Goal: Navigation & Orientation: Find specific page/section

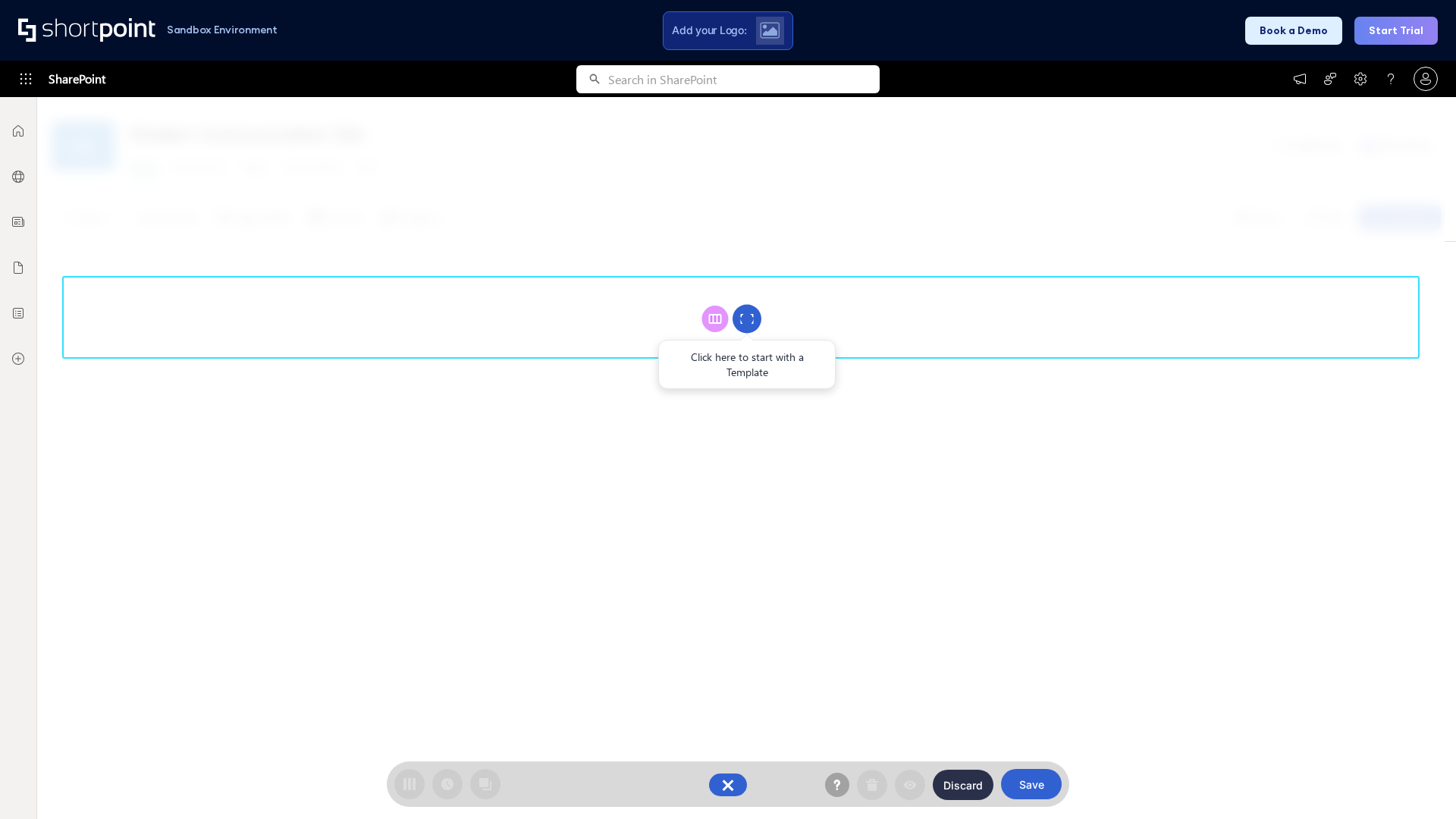
click at [747, 318] on circle at bounding box center [747, 319] width 29 height 29
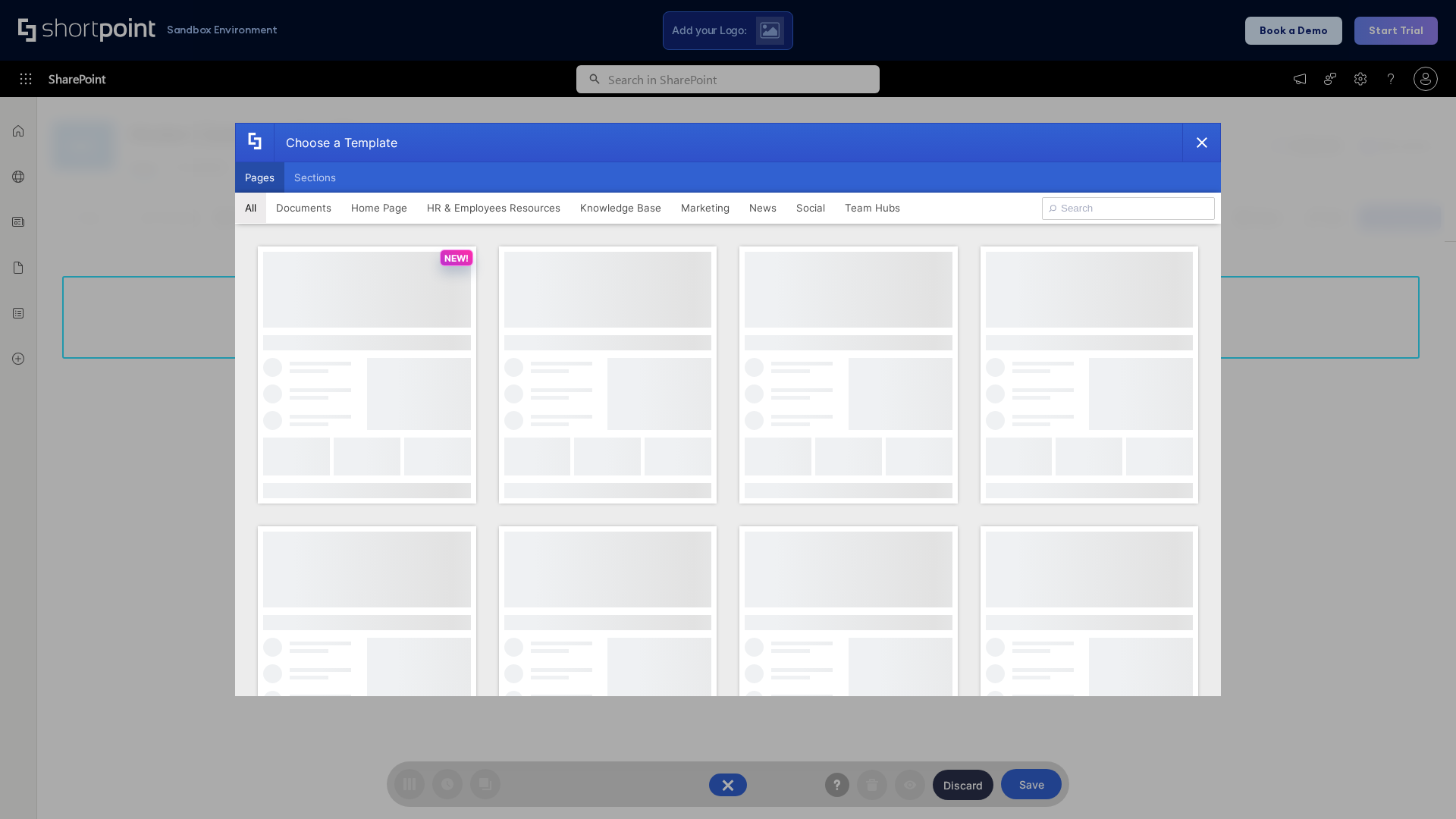
click at [259, 177] on button "Pages" at bounding box center [260, 177] width 49 height 30
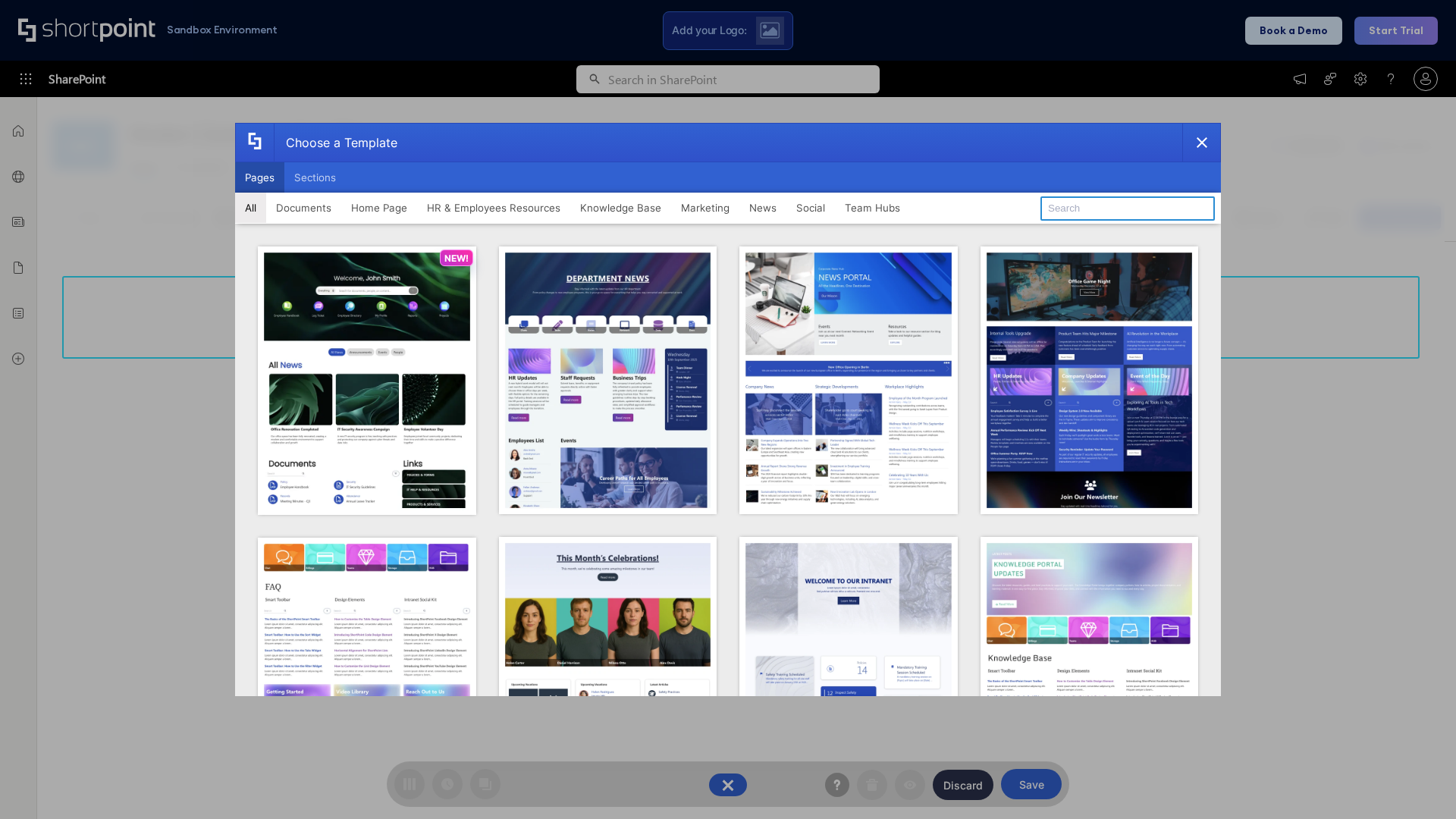
type input "Documents 2"
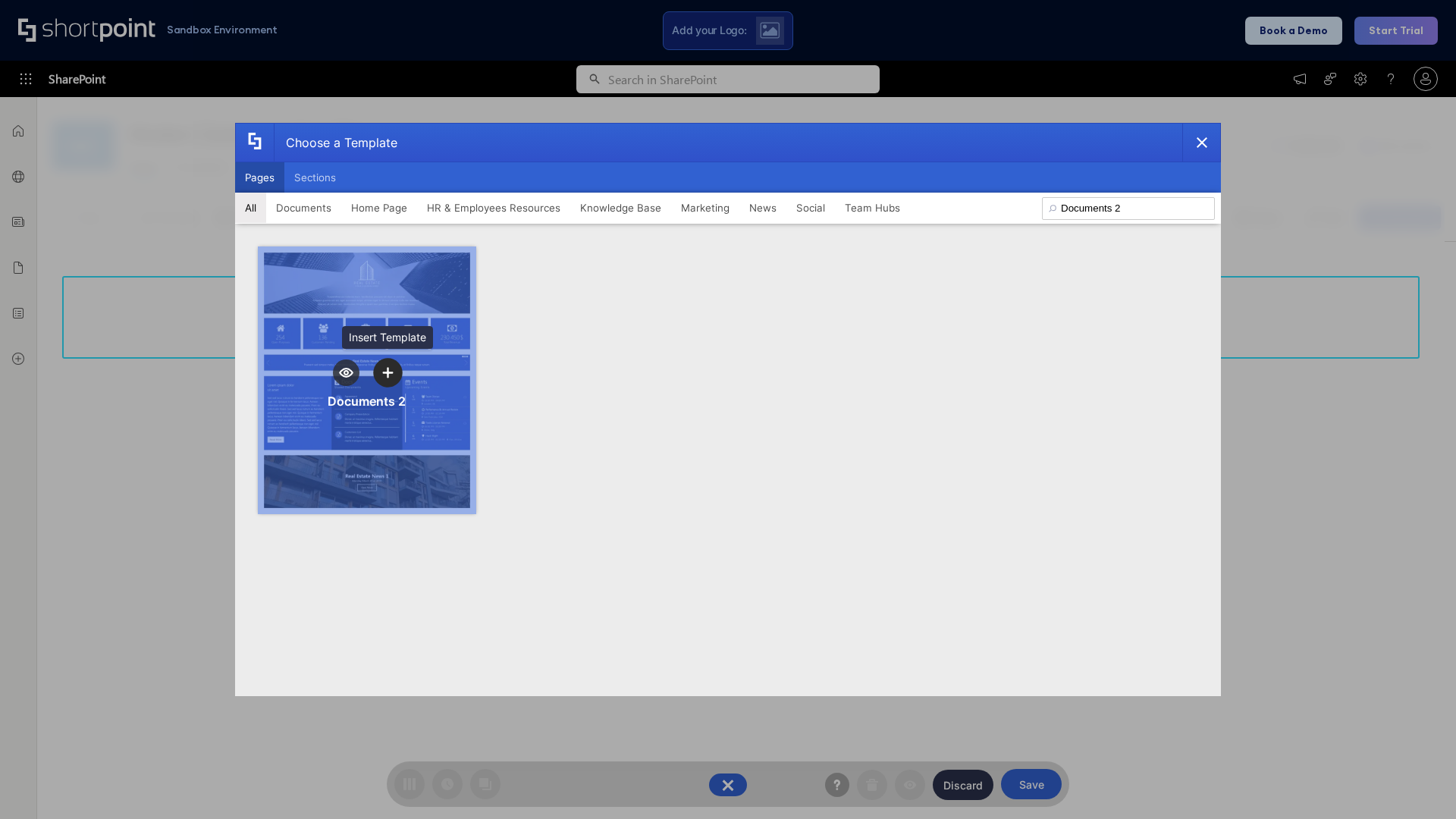
click at [388, 372] on icon "template selector" at bounding box center [388, 372] width 11 height 11
